Goal: Task Accomplishment & Management: Use online tool/utility

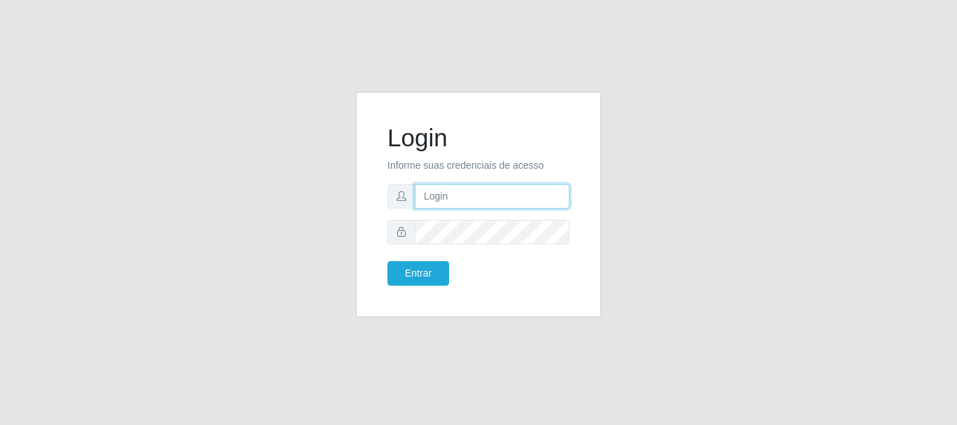
click at [473, 200] on input "text" at bounding box center [492, 196] width 155 height 25
type input "[EMAIL_ADDRESS][DOMAIN_NAME]"
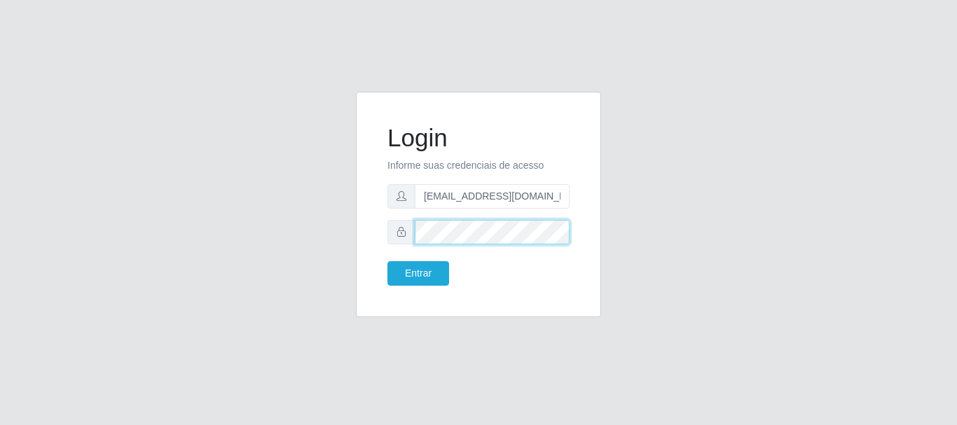
click at [387, 261] on button "Entrar" at bounding box center [418, 273] width 62 height 25
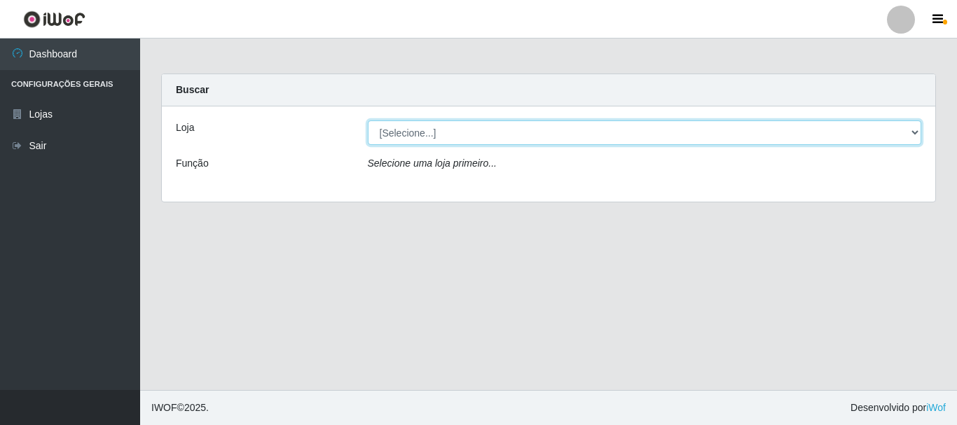
click at [916, 132] on select "[Selecione...] Hiper Queiroz - [GEOGRAPHIC_DATA]" at bounding box center [645, 133] width 554 height 25
select select "513"
click at [368, 121] on select "[Selecione...] Hiper Queiroz - [GEOGRAPHIC_DATA]" at bounding box center [645, 133] width 554 height 25
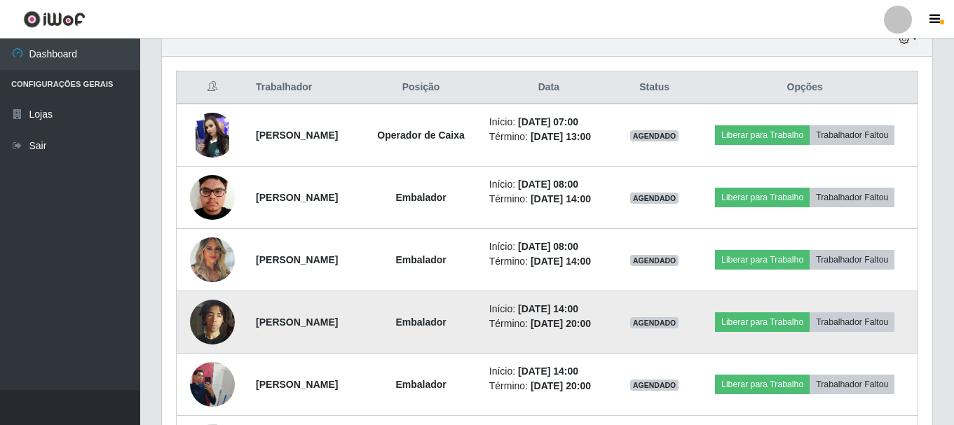
scroll to position [486, 0]
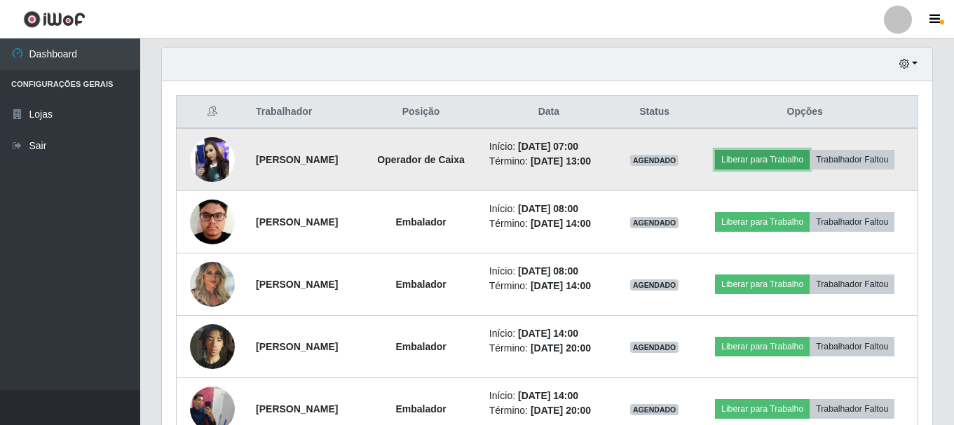
click at [809, 150] on button "Liberar para Trabalho" at bounding box center [762, 160] width 95 height 20
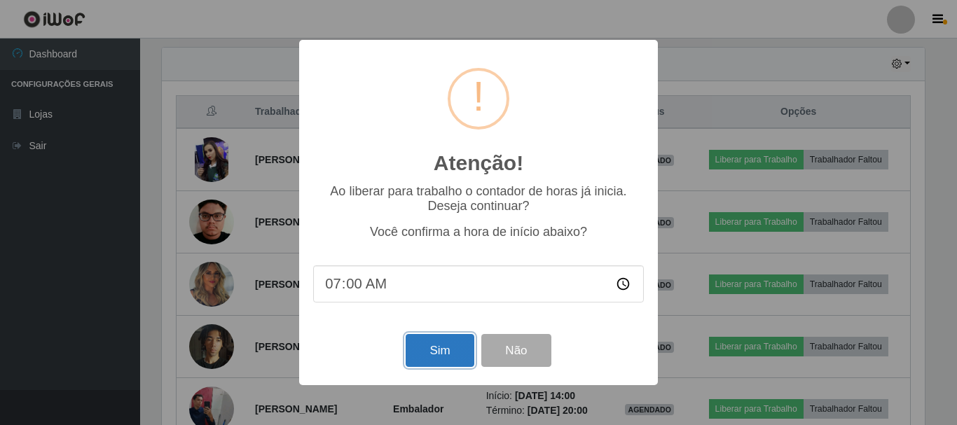
click at [448, 357] on button "Sim" at bounding box center [440, 350] width 68 height 33
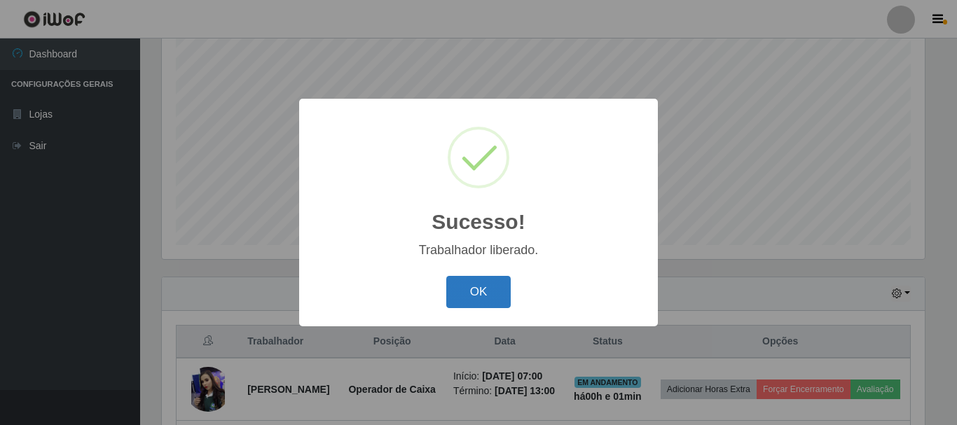
click at [495, 305] on button "OK" at bounding box center [478, 292] width 65 height 33
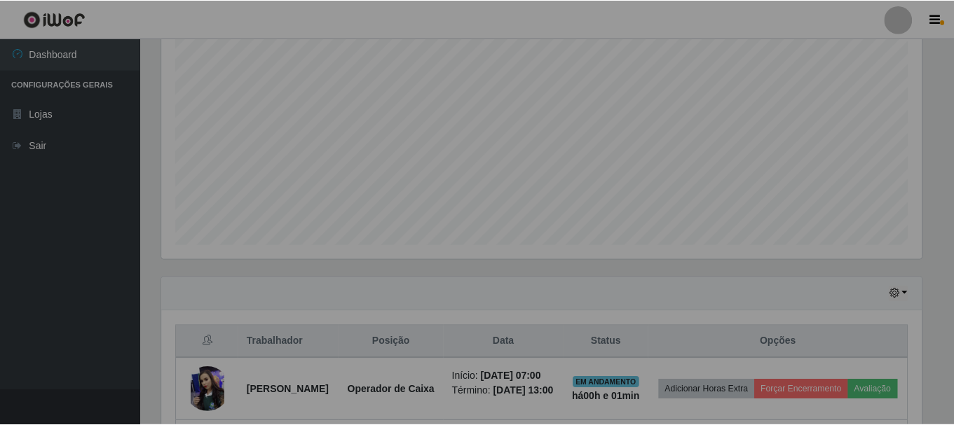
scroll to position [291, 770]
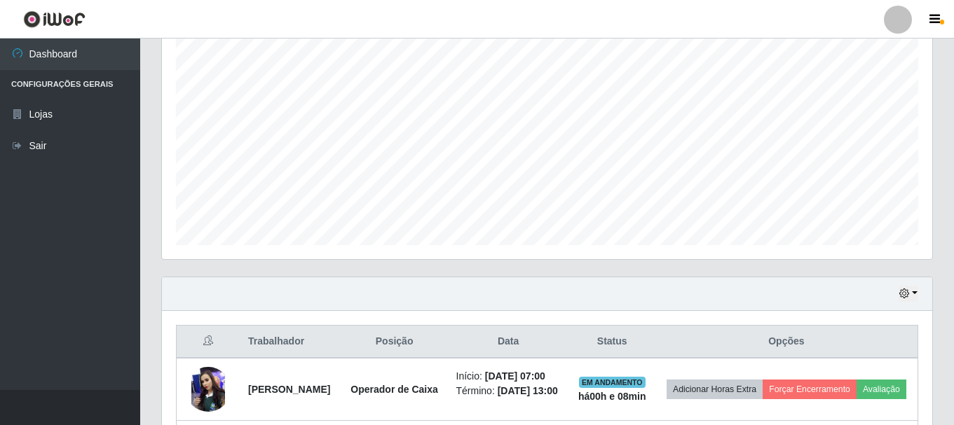
click at [469, 273] on div "Agendamentos Day Month" at bounding box center [547, 122] width 792 height 309
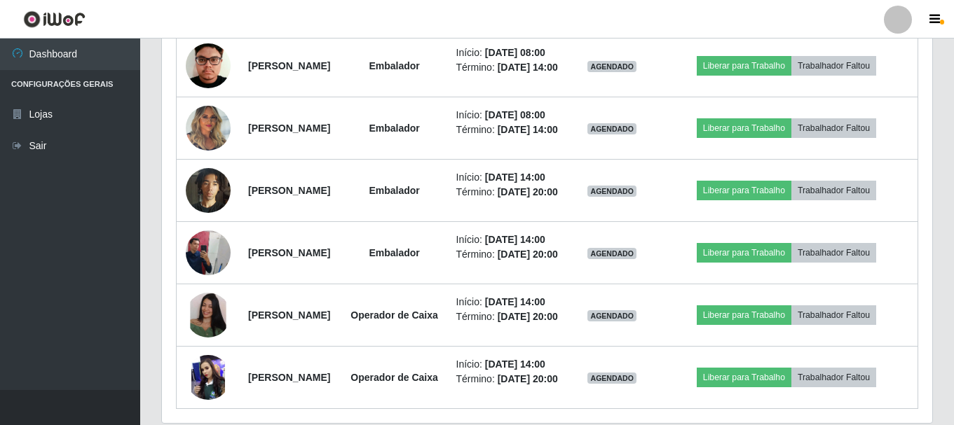
scroll to position [659, 0]
